Goal: Navigation & Orientation: Understand site structure

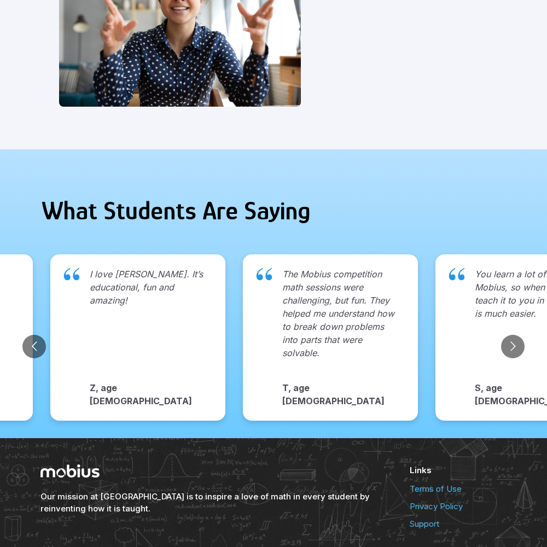
scroll to position [1125, 0]
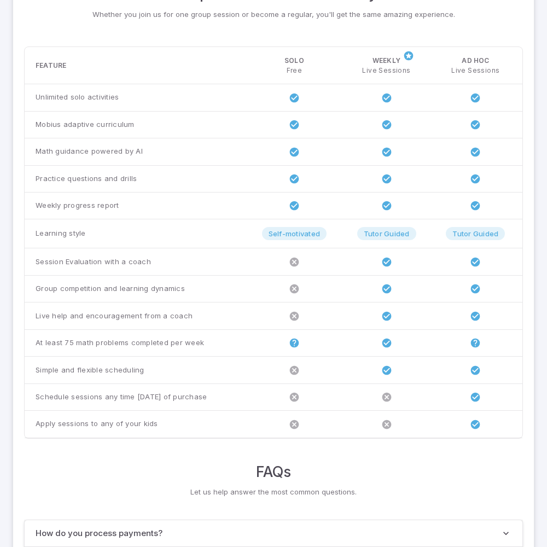
scroll to position [840, 0]
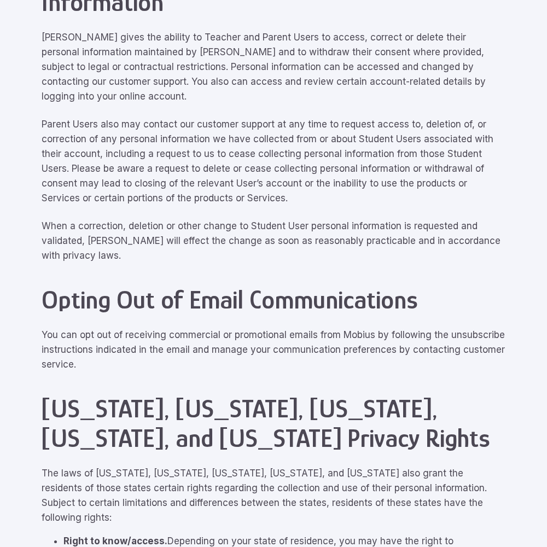
scroll to position [4927, 0]
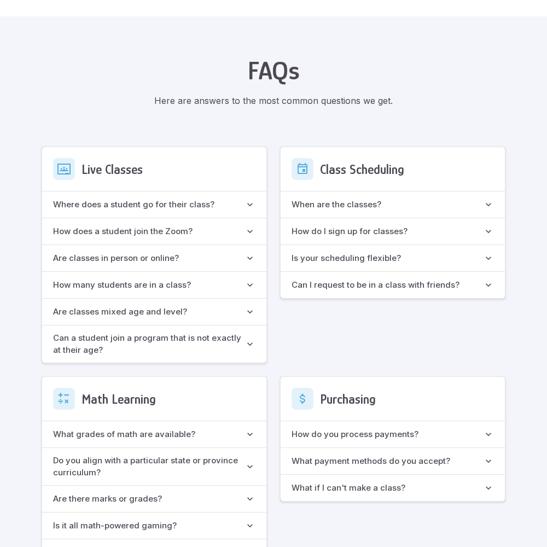
scroll to position [972, 0]
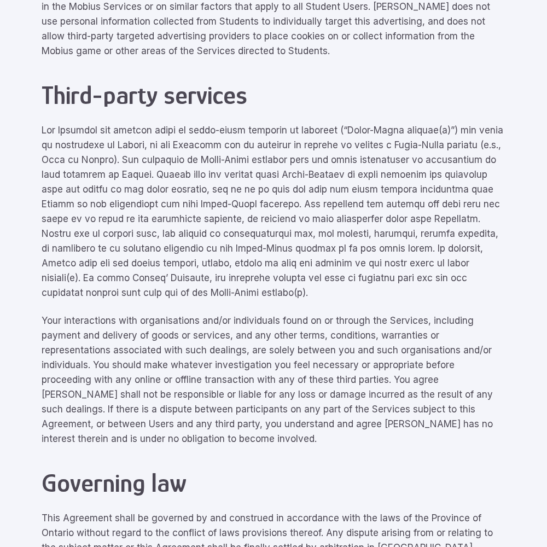
scroll to position [4927, 0]
